Goal: Task Accomplishment & Management: Manage account settings

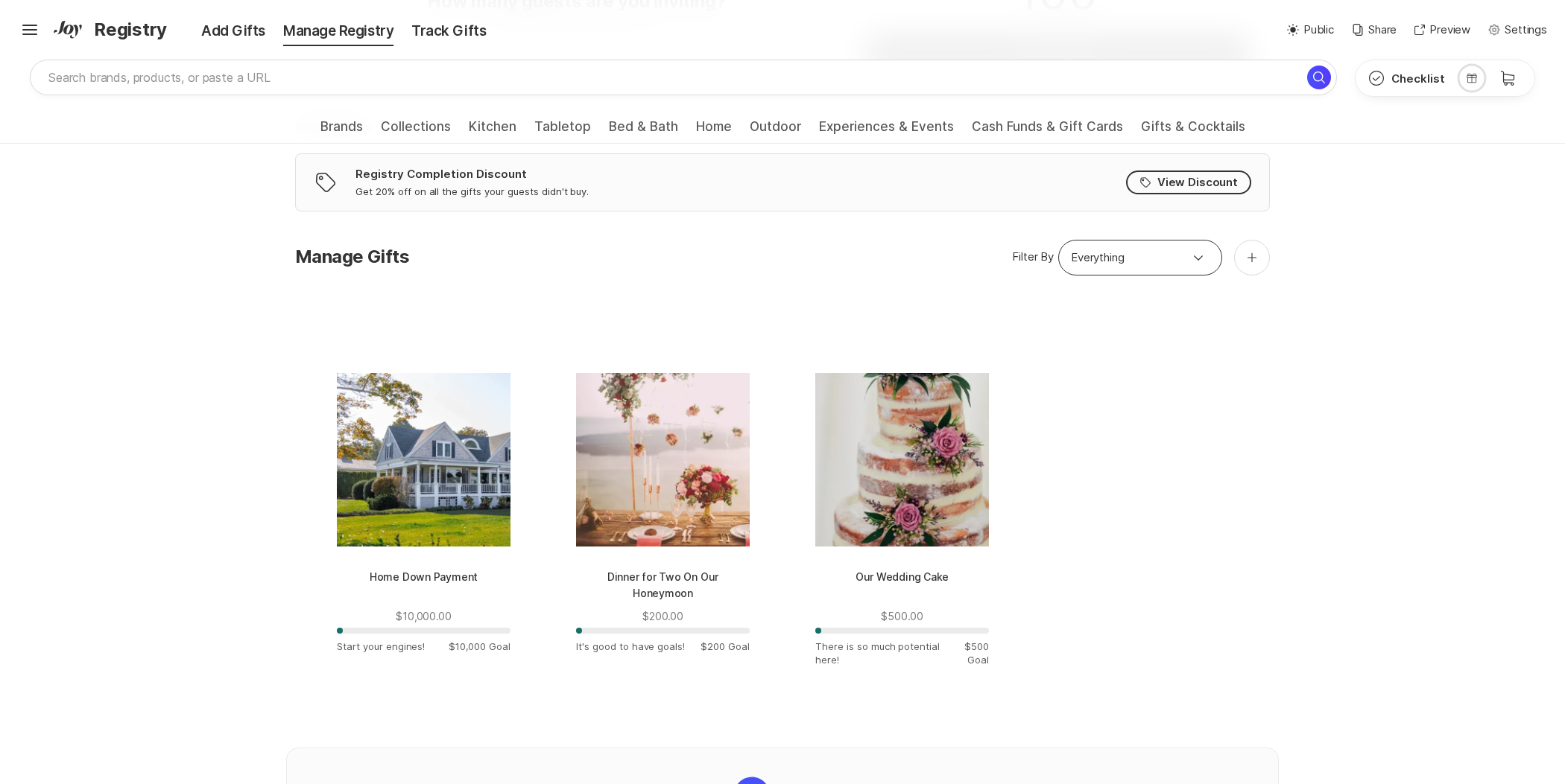
scroll to position [343, 0]
click at [1259, 273] on div at bounding box center [1252, 258] width 36 height 36
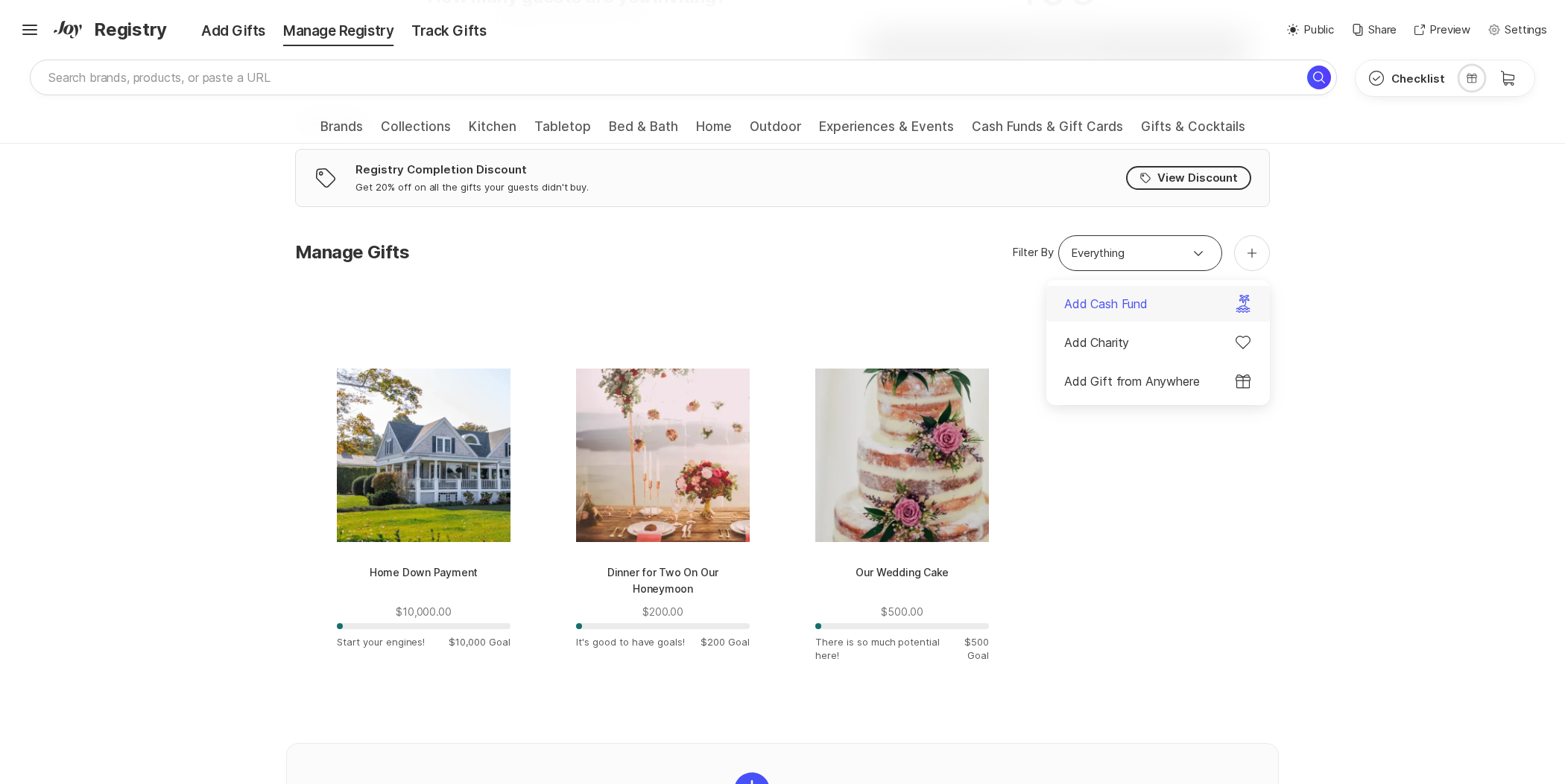
click at [1174, 303] on div "Add Cash Fund" at bounding box center [1157, 304] width 223 height 36
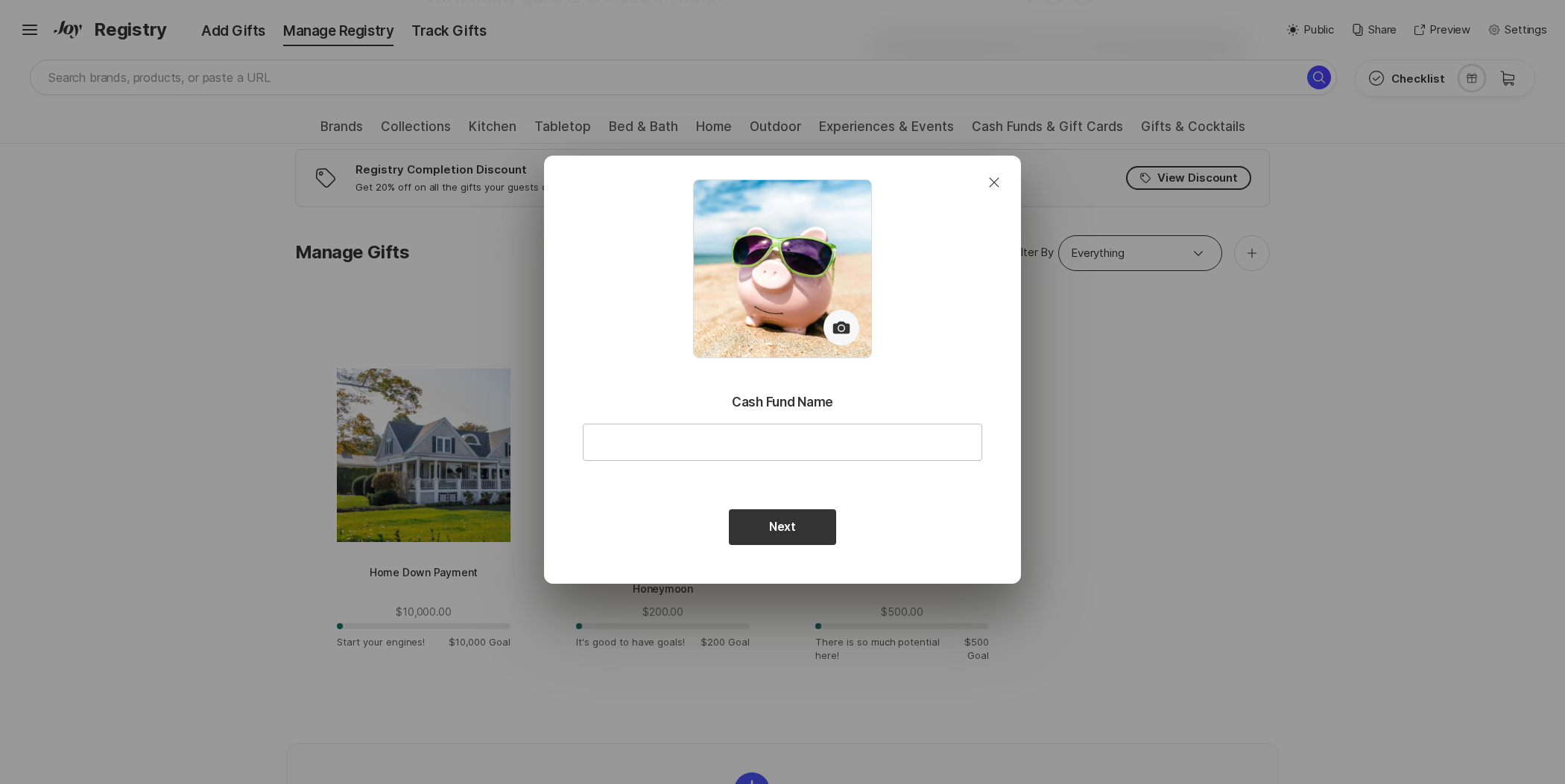
click at [764, 424] on div at bounding box center [782, 442] width 399 height 37
click at [817, 437] on input "text" at bounding box center [782, 443] width 398 height 36
type input "road"
click at [975, 525] on div "Next" at bounding box center [782, 527] width 399 height 36
click at [819, 530] on button "Next" at bounding box center [782, 527] width 108 height 36
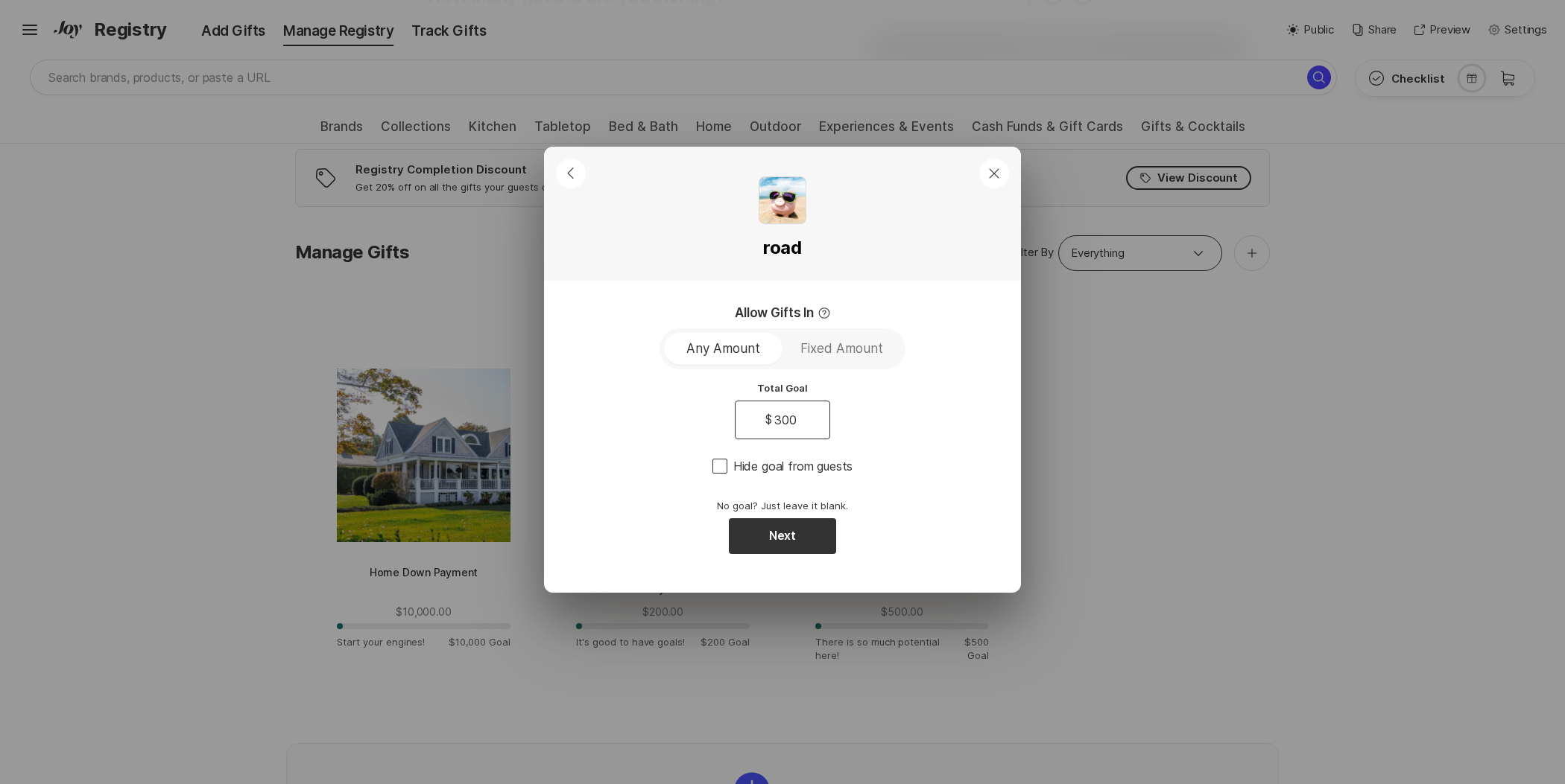
click at [797, 422] on input "300" at bounding box center [785, 419] width 28 height 19
click at [670, 295] on div "Allow Gifts In Any Amount Fixed Amount Total Goal $ 3000 3000 Hide goal from gu…" at bounding box center [782, 437] width 477 height 313
click at [811, 418] on div "$ 3000 3000" at bounding box center [782, 420] width 96 height 39
click at [793, 423] on input "3000" at bounding box center [785, 419] width 36 height 19
type input "300"
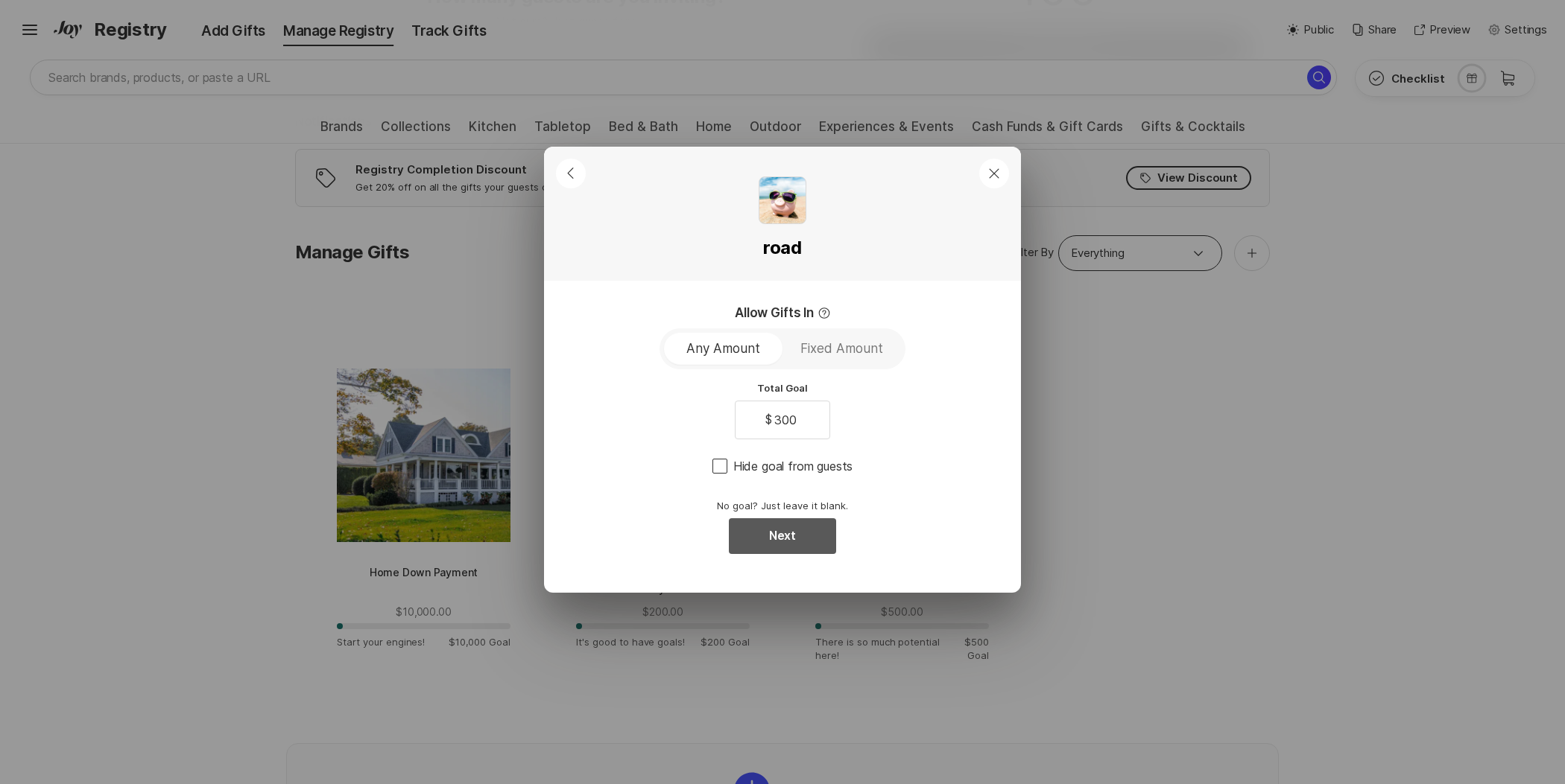
click at [799, 538] on button "Next" at bounding box center [782, 537] width 108 height 36
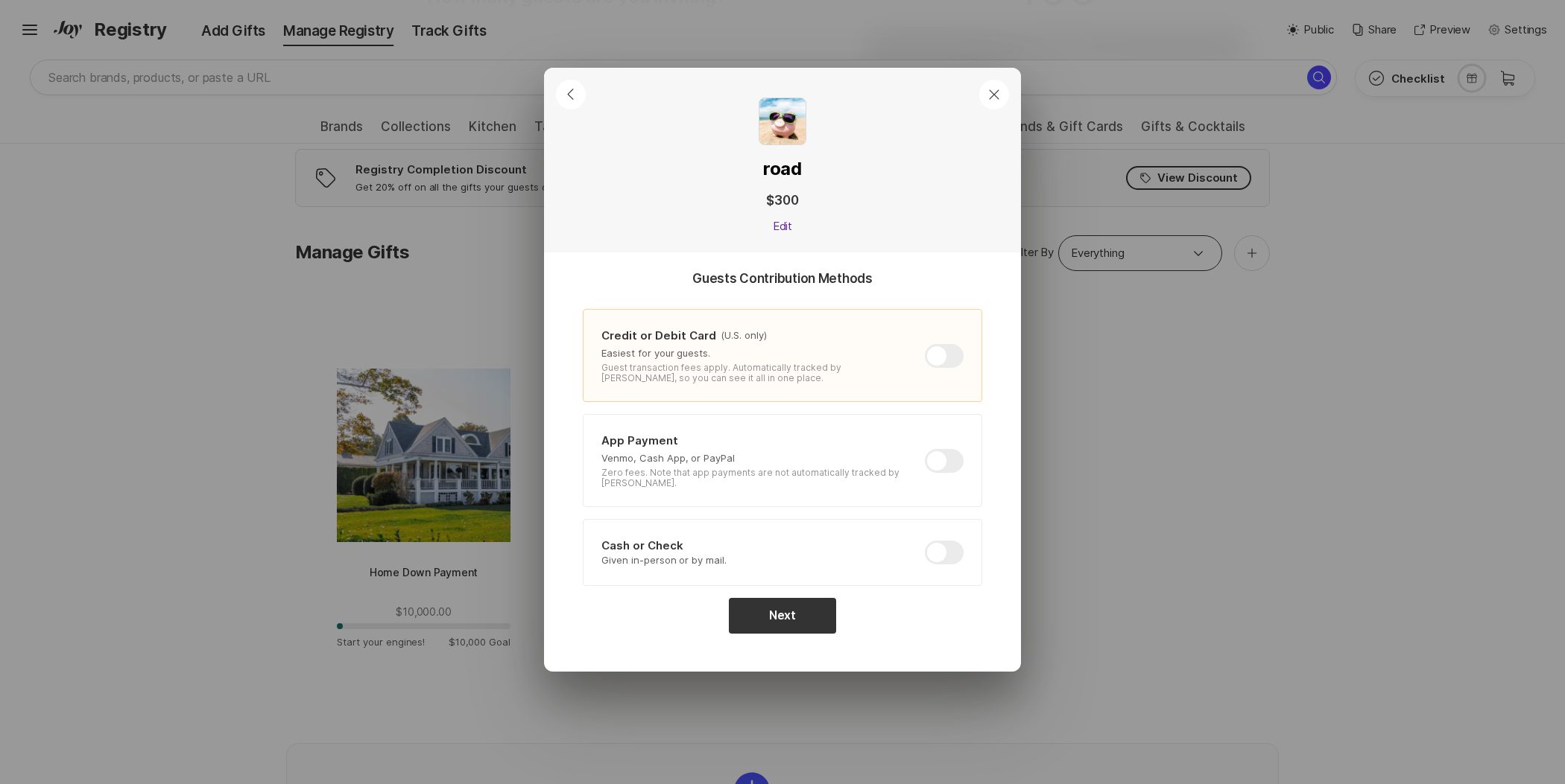
click at [945, 452] on div at bounding box center [943, 461] width 39 height 23
click at [925, 450] on input "checkbox" at bounding box center [924, 449] width 1 height 1
checkbox input "true"
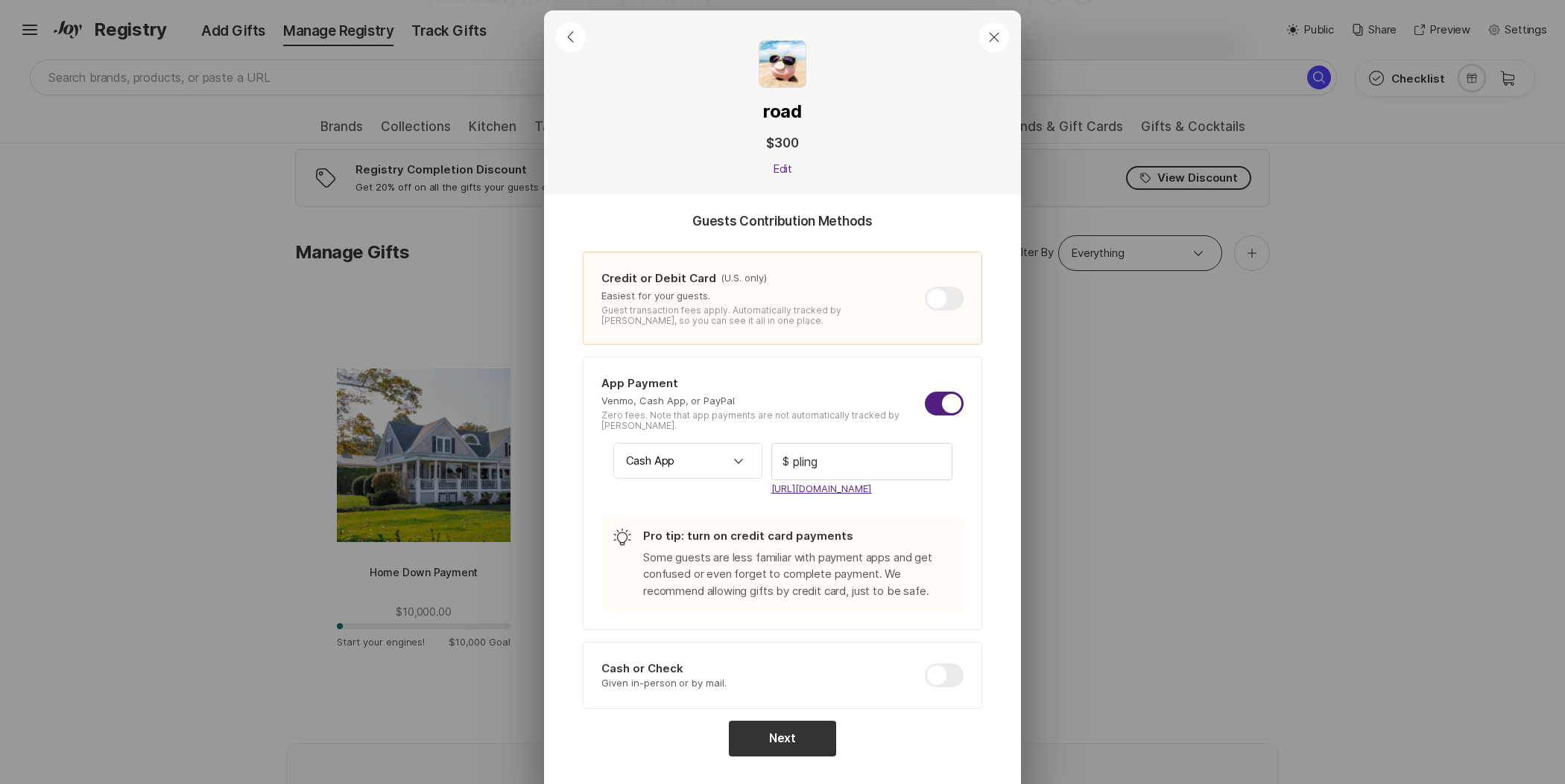
scroll to position [24, 0]
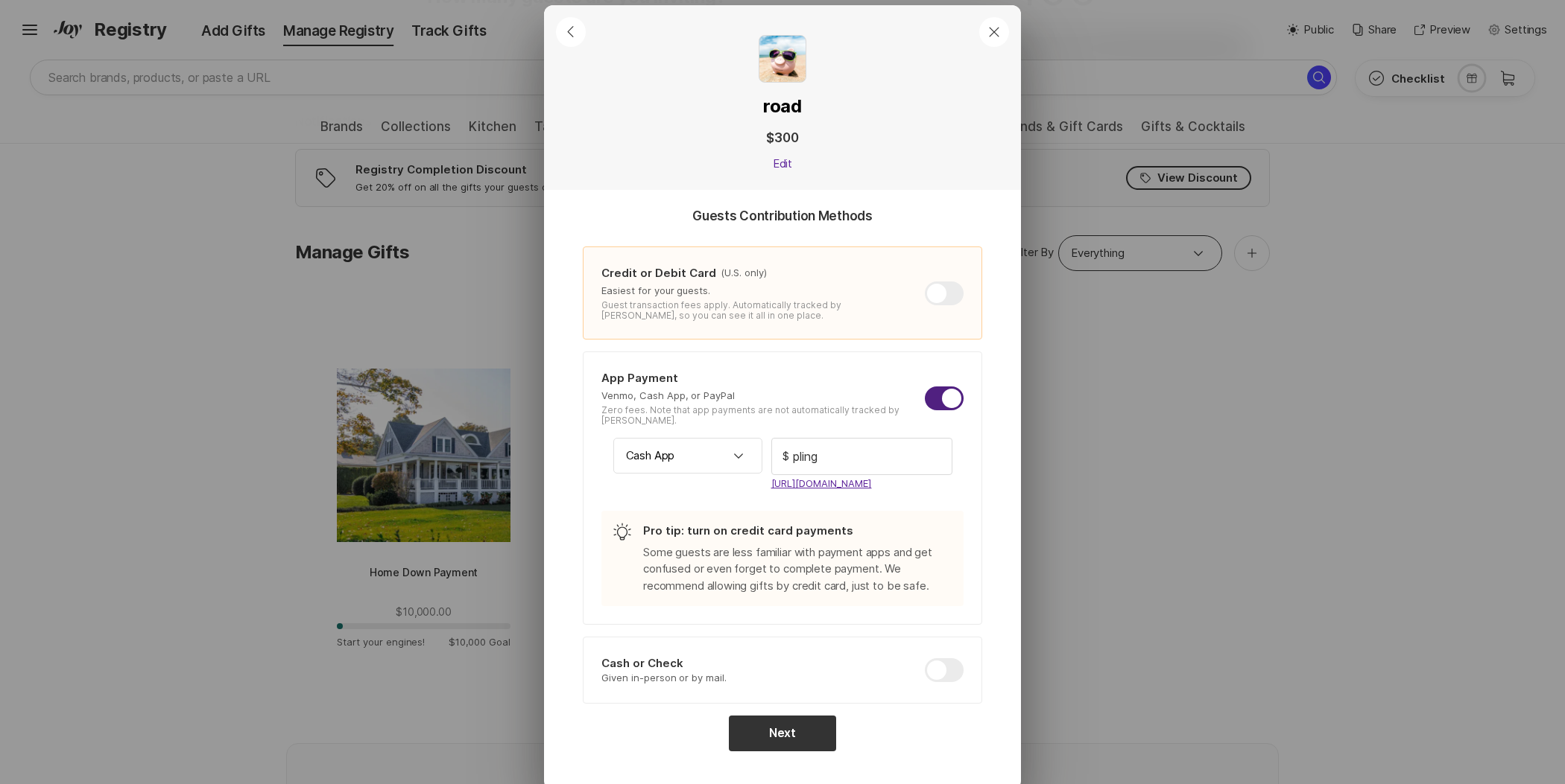
click at [743, 458] on span at bounding box center [738, 457] width 48 height 36
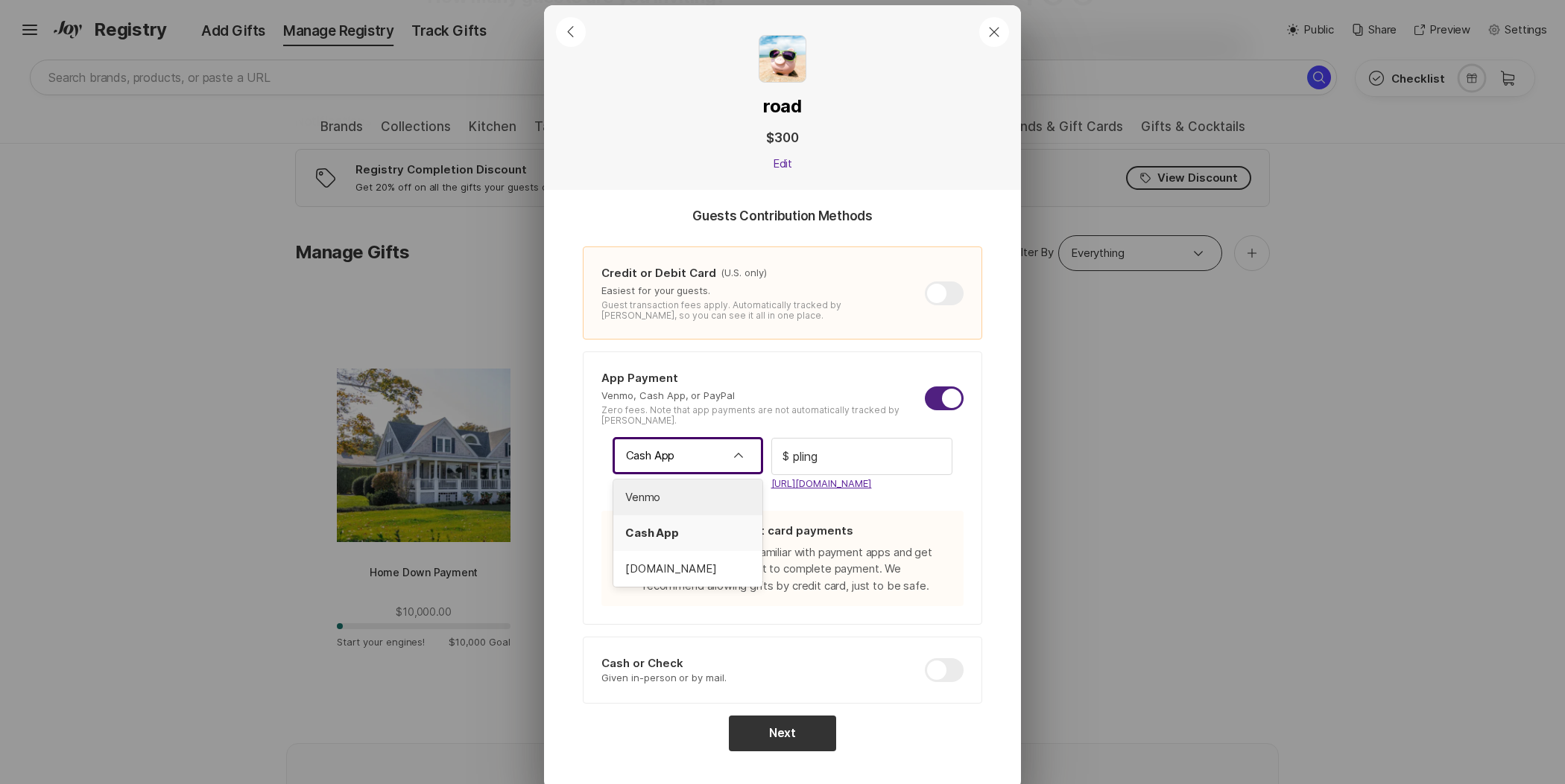
click at [726, 490] on span "Venmo" at bounding box center [688, 498] width 126 height 17
type input "Venmo"
drag, startPoint x: 811, startPoint y: 452, endPoint x: 901, endPoint y: 447, distance: 90.1
click at [878, 448] on input "pling" at bounding box center [861, 458] width 180 height 36
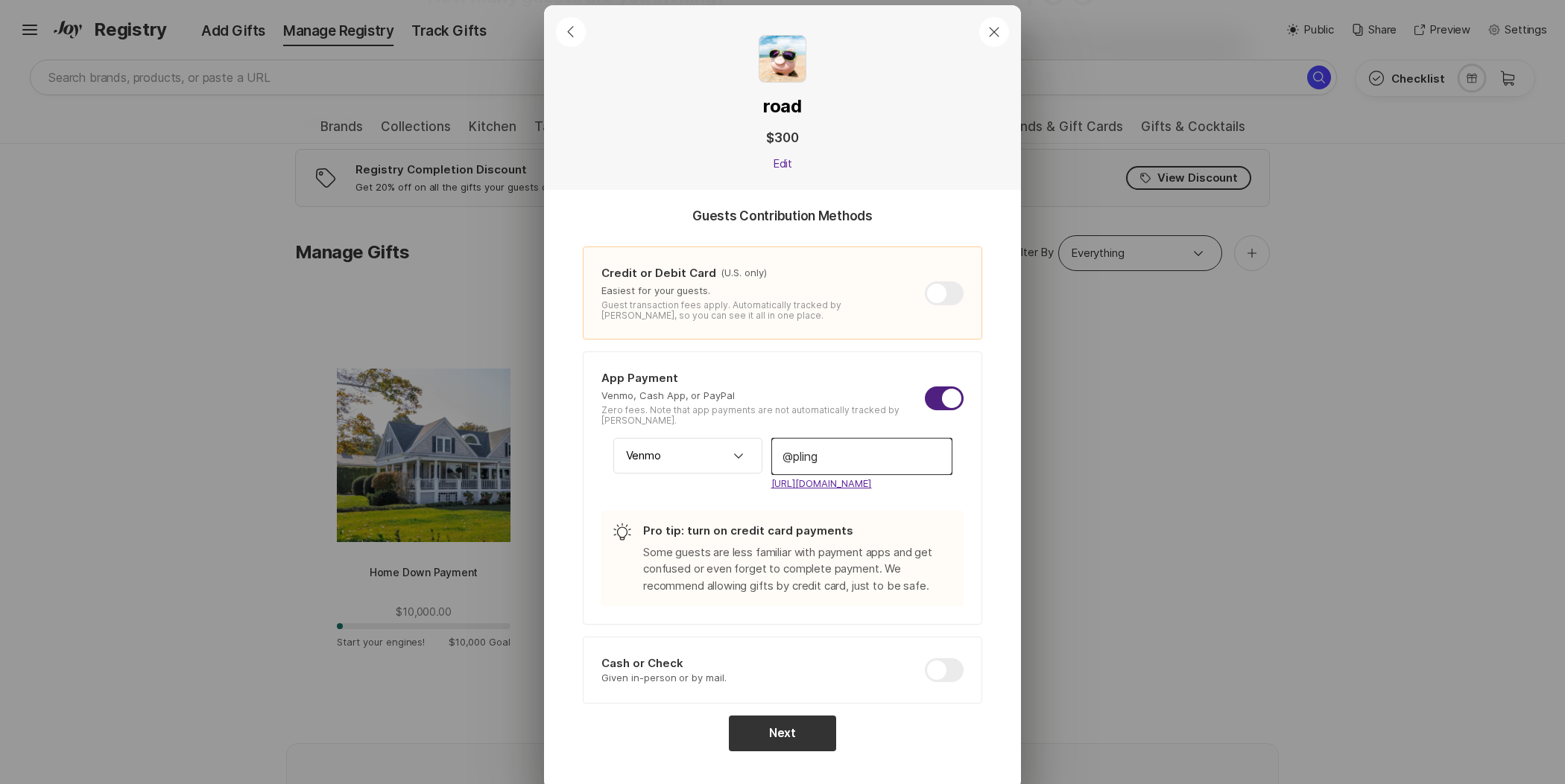
click at [902, 447] on input "pling" at bounding box center [861, 458] width 180 height 36
type input "pling9"
click at [810, 723] on button "Next" at bounding box center [782, 734] width 108 height 36
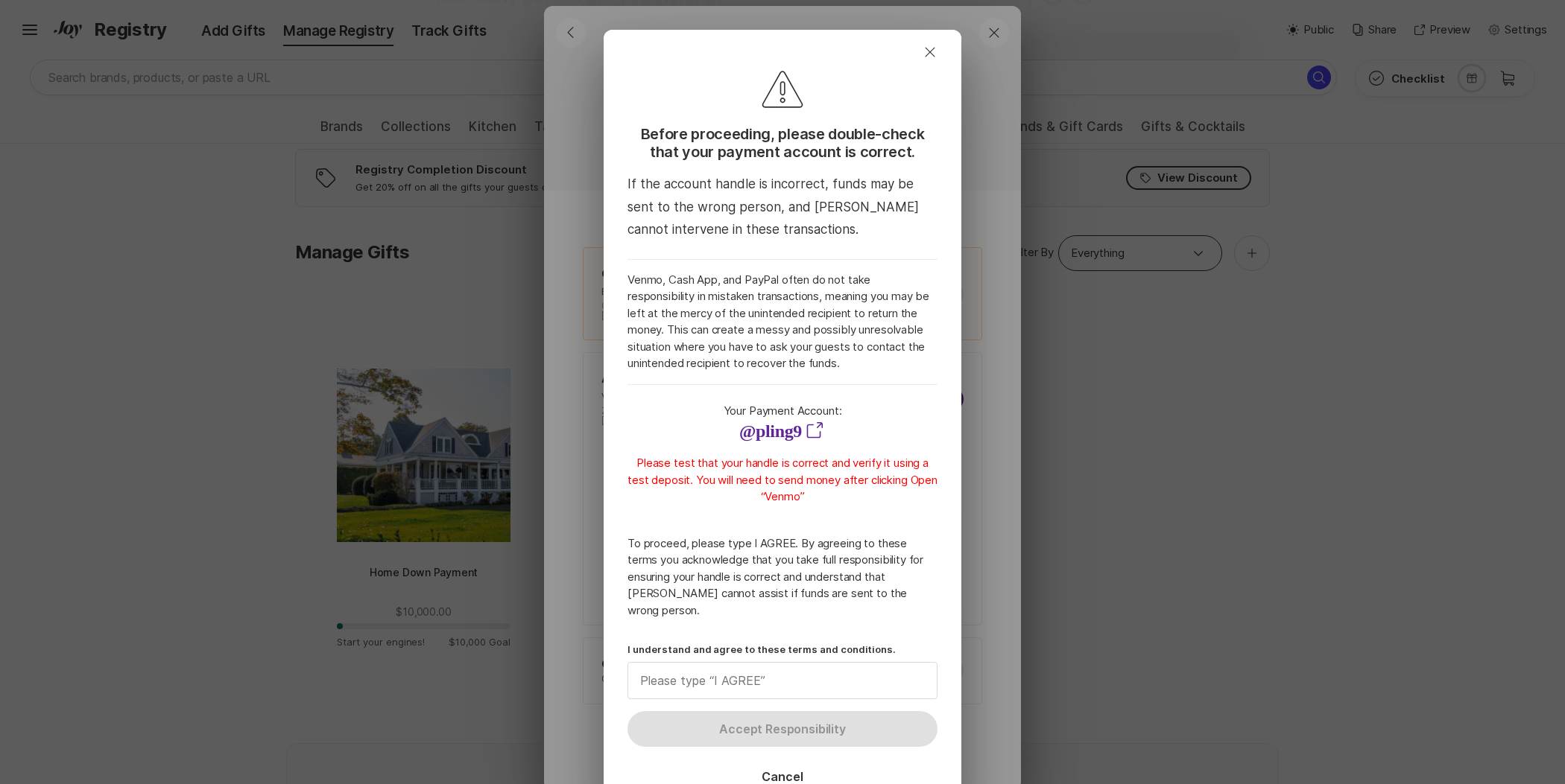
scroll to position [4, 0]
click at [934, 53] on icon "Close" at bounding box center [930, 49] width 18 height 18
